Goal: Information Seeking & Learning: Learn about a topic

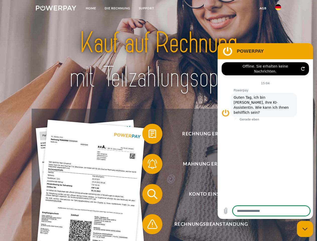
click at [56, 9] on img at bounding box center [56, 8] width 40 height 5
click at [278, 9] on img at bounding box center [278, 7] width 6 height 6
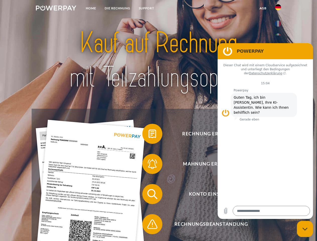
click at [263, 8] on link "agb" at bounding box center [263, 8] width 16 height 9
click at [149, 135] on span at bounding box center [144, 133] width 25 height 25
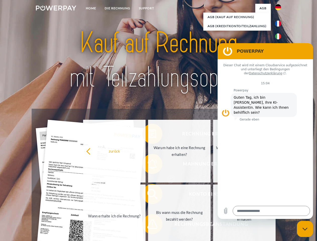
click at [149, 165] on div "Rechnung erhalten? Mahnung erhalten? Konto einsehen" at bounding box center [159, 209] width 254 height 201
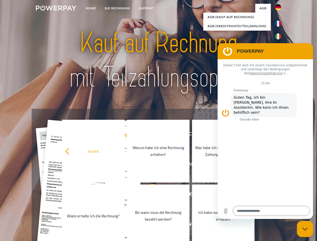
click at [149, 195] on link "Bis wann muss die Rechnung bezahlt werden?" at bounding box center [158, 216] width 63 height 63
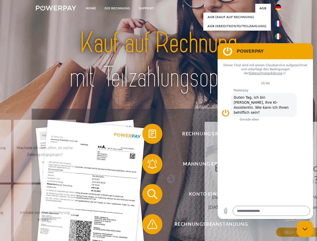
click at [149, 225] on span at bounding box center [144, 224] width 25 height 25
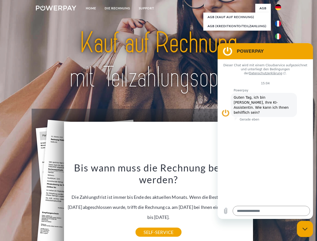
click at [305, 229] on icon "Messaging-Fenster schließen" at bounding box center [305, 229] width 5 height 3
type textarea "*"
